Goal: Task Accomplishment & Management: Complete application form

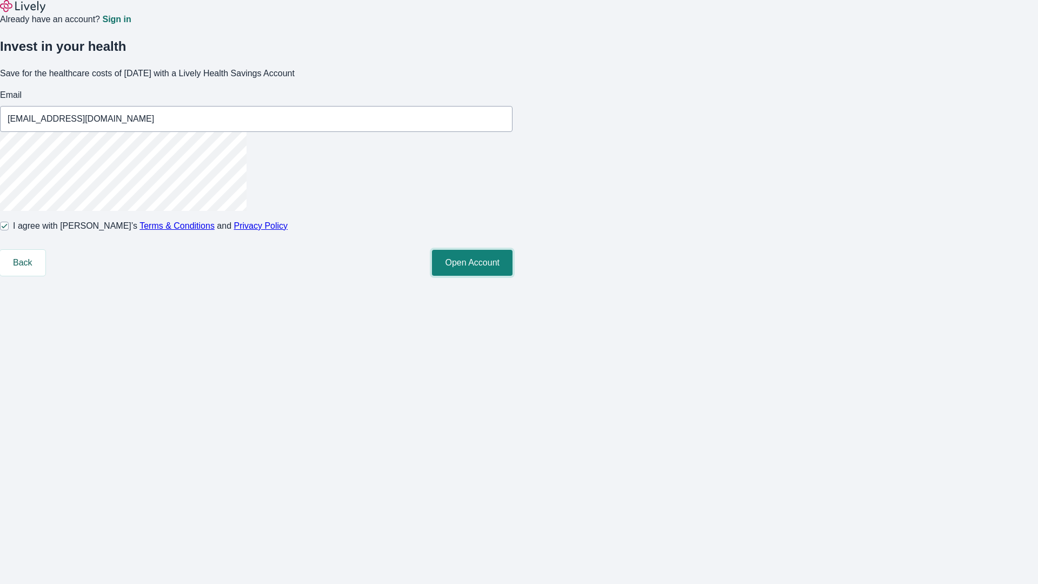
click at [513, 276] on button "Open Account" at bounding box center [472, 263] width 81 height 26
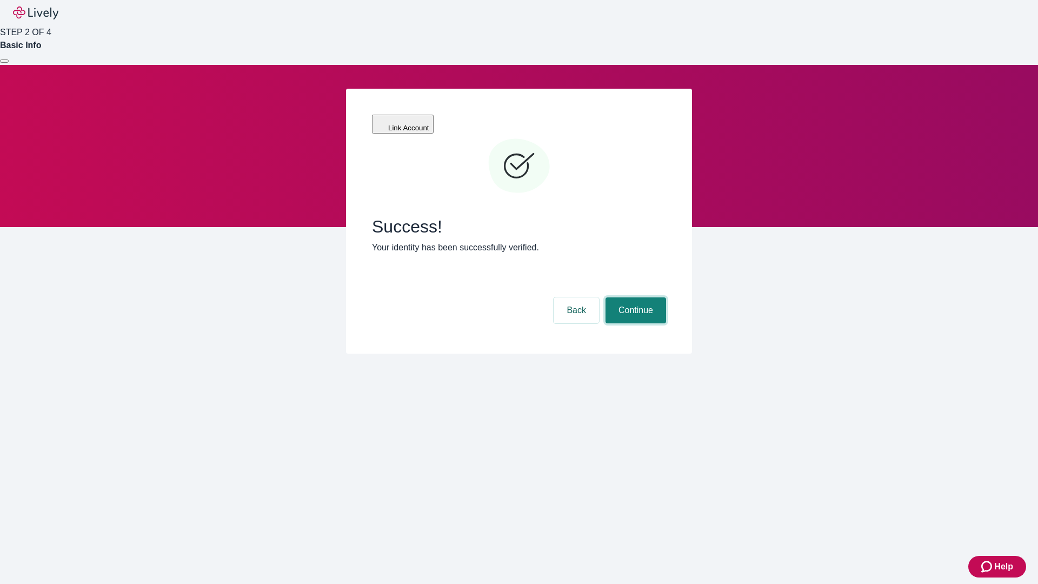
click at [634, 297] on button "Continue" at bounding box center [636, 310] width 61 height 26
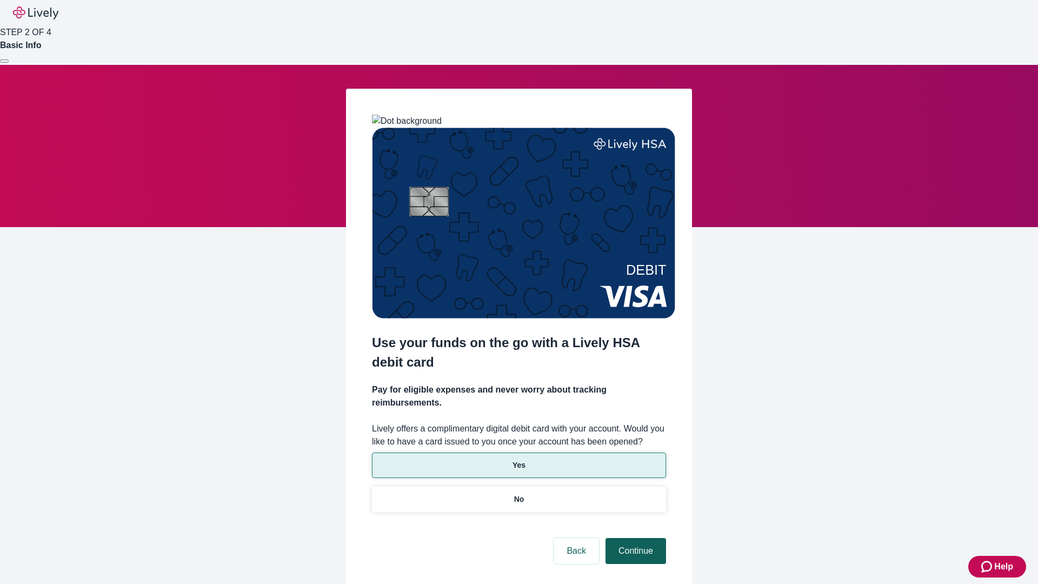
click at [518, 494] on p "No" at bounding box center [519, 499] width 10 height 11
click at [634, 538] on button "Continue" at bounding box center [636, 551] width 61 height 26
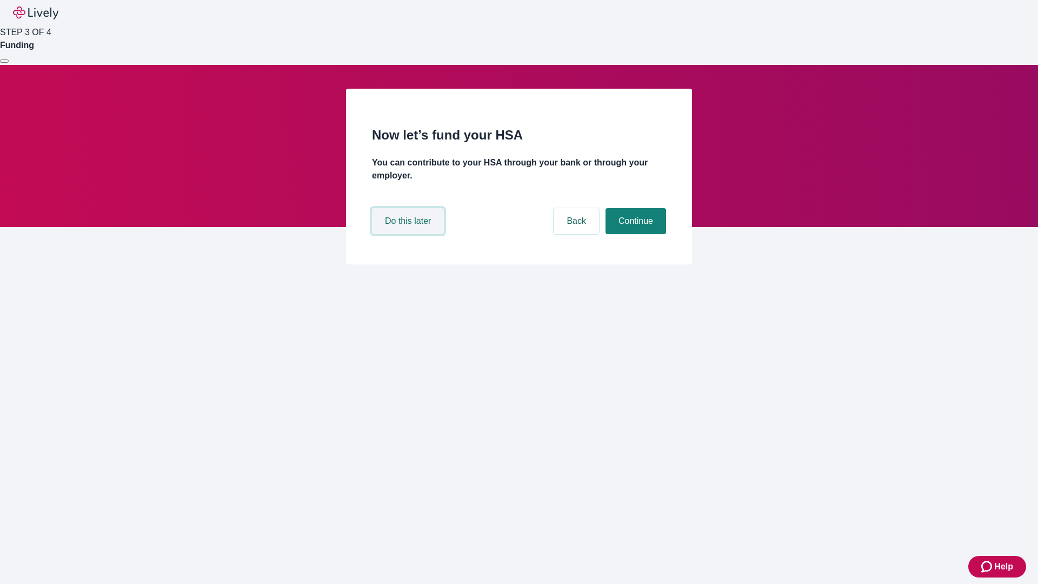
click at [409, 234] on button "Do this later" at bounding box center [408, 221] width 72 height 26
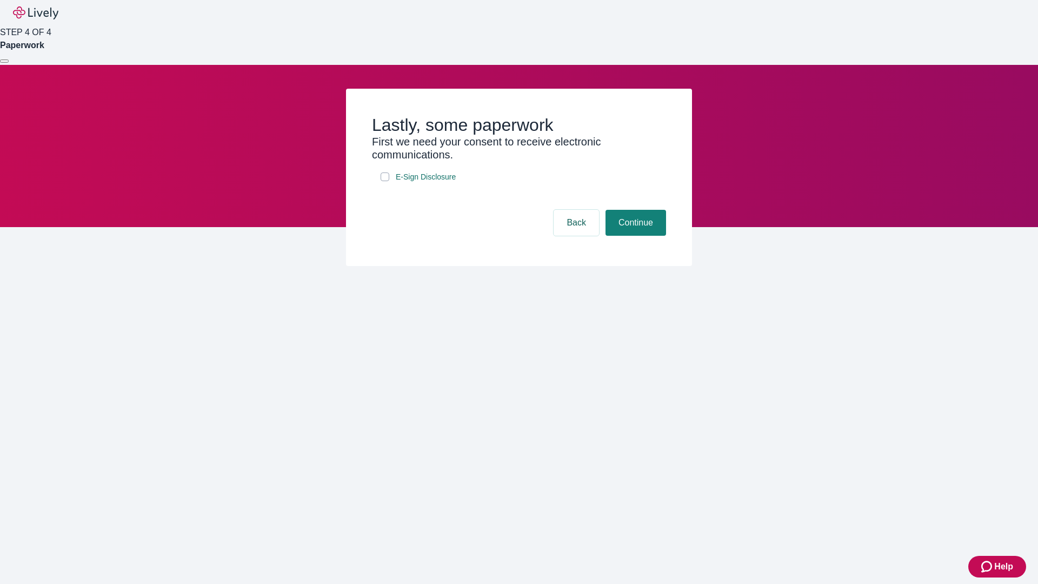
click at [385, 181] on input "E-Sign Disclosure" at bounding box center [385, 176] width 9 height 9
checkbox input "true"
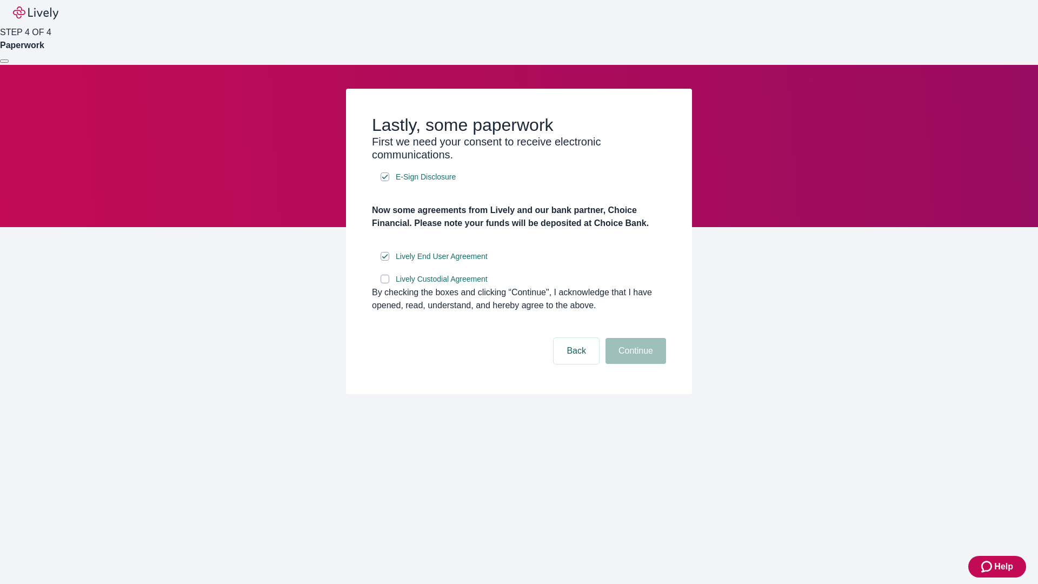
click at [385, 283] on input "Lively Custodial Agreement" at bounding box center [385, 279] width 9 height 9
checkbox input "true"
click at [634, 364] on button "Continue" at bounding box center [636, 351] width 61 height 26
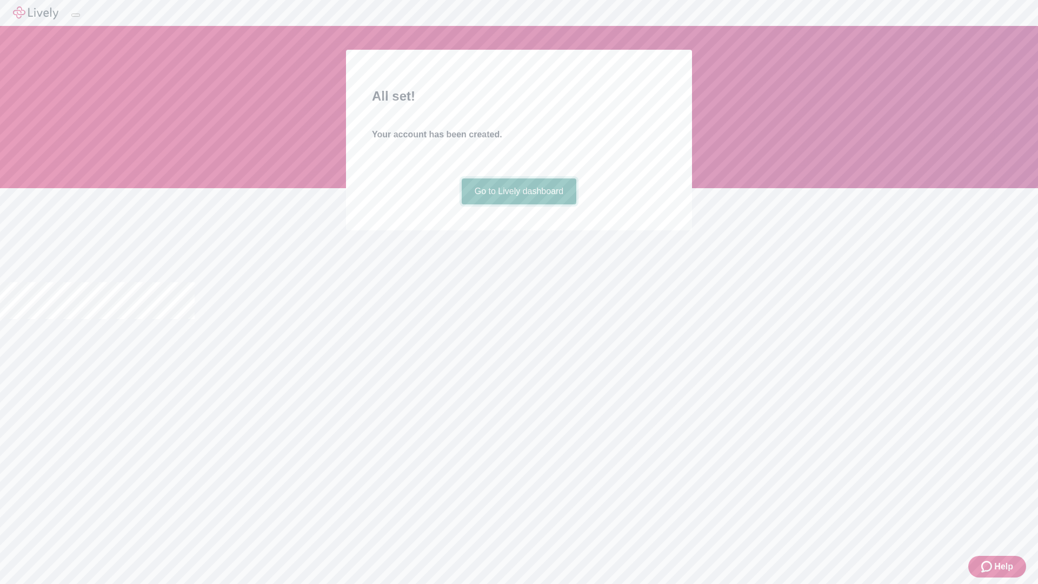
click at [518, 204] on link "Go to Lively dashboard" at bounding box center [519, 191] width 115 height 26
